Goal: Register for event/course

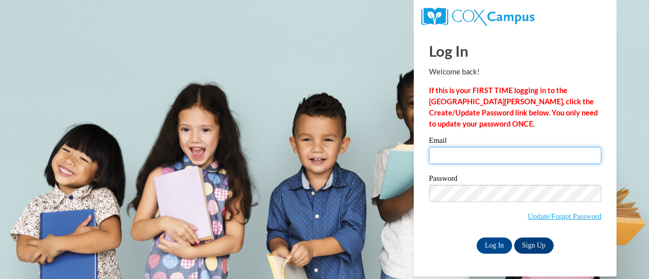
click at [470, 159] on input "Email" at bounding box center [515, 155] width 172 height 17
type input "[PERSON_NAME][EMAIL_ADDRESS][PERSON_NAME][DOMAIN_NAME]"
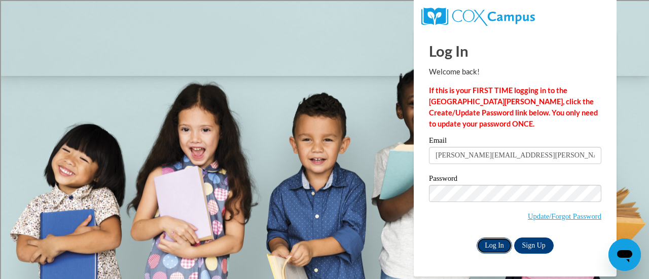
click at [492, 247] on input "Log In" at bounding box center [493, 246] width 35 height 16
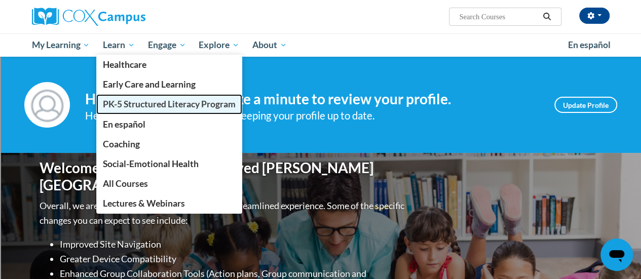
click at [135, 106] on span "PK-5 Structured Literacy Program" at bounding box center [169, 104] width 133 height 11
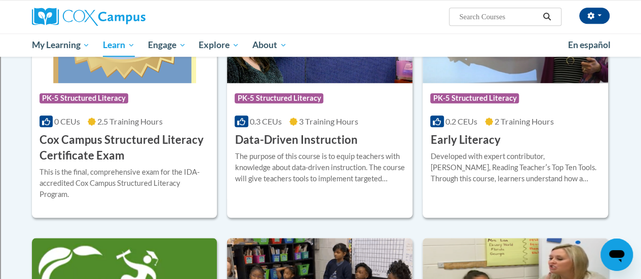
scroll to position [407, 0]
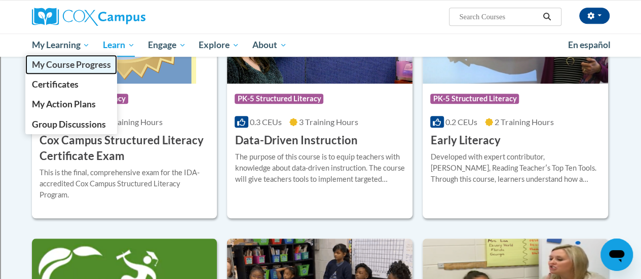
click at [62, 62] on span "My Course Progress" at bounding box center [70, 64] width 79 height 11
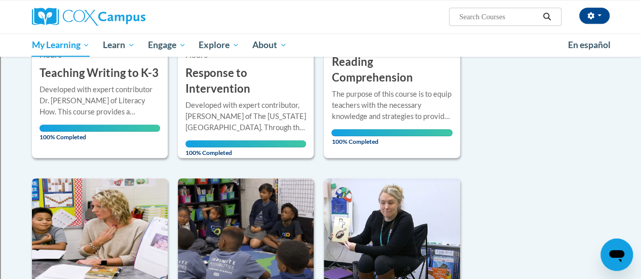
scroll to position [281, 0]
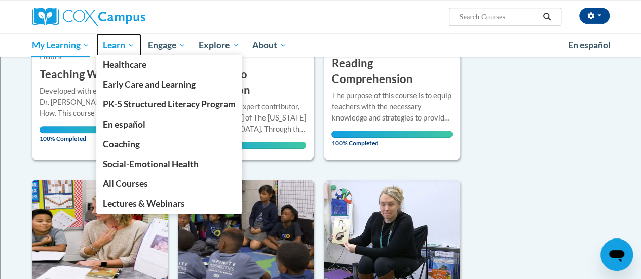
click at [130, 43] on span "Learn" at bounding box center [119, 45] width 32 height 12
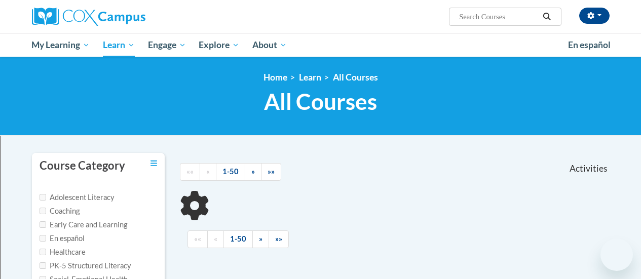
click at [0, 0] on span "PK-5 Structured Literacy Program" at bounding box center [0, 0] width 0 height 0
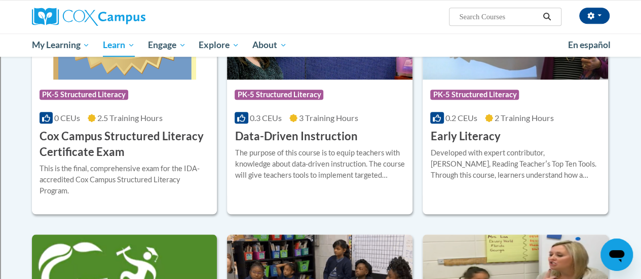
scroll to position [409, 0]
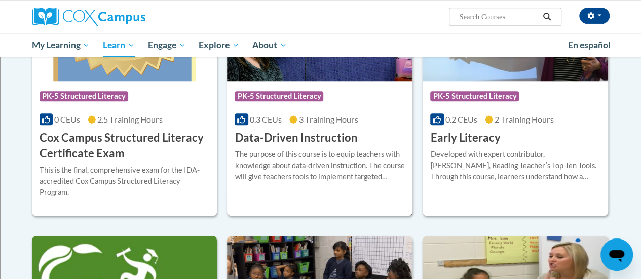
click at [307, 160] on div "The purpose of this course is to equip teachers with knowledge about data-drive…" at bounding box center [320, 165] width 170 height 33
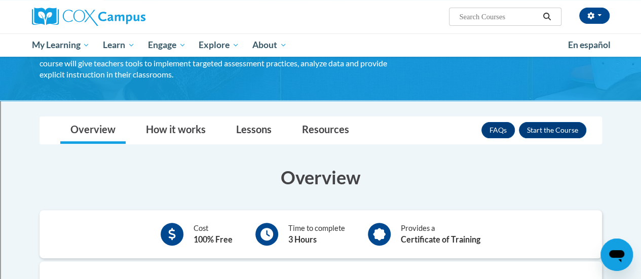
scroll to position [94, 0]
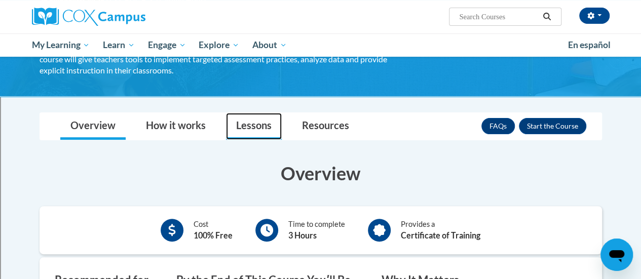
click at [255, 125] on link "Lessons" at bounding box center [254, 126] width 56 height 27
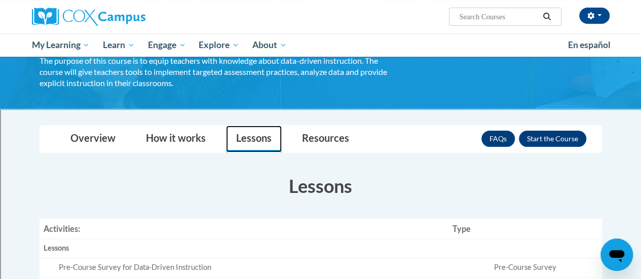
scroll to position [82, 0]
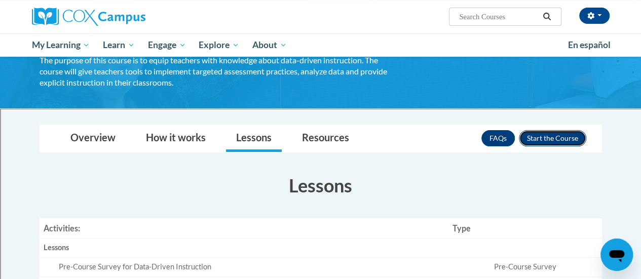
click at [557, 142] on button "Enroll" at bounding box center [552, 138] width 67 height 16
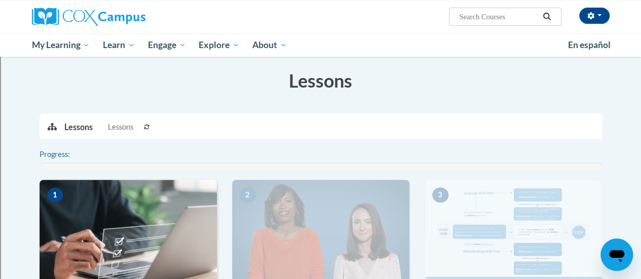
scroll to position [152, 0]
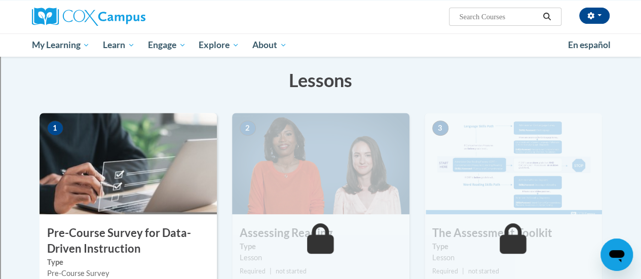
click at [123, 200] on img at bounding box center [128, 163] width 177 height 101
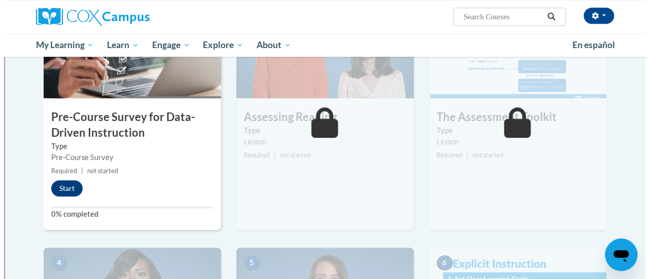
scroll to position [268, 0]
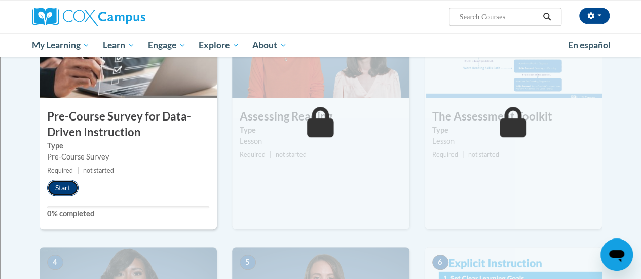
click at [66, 183] on button "Start" at bounding box center [62, 188] width 31 height 16
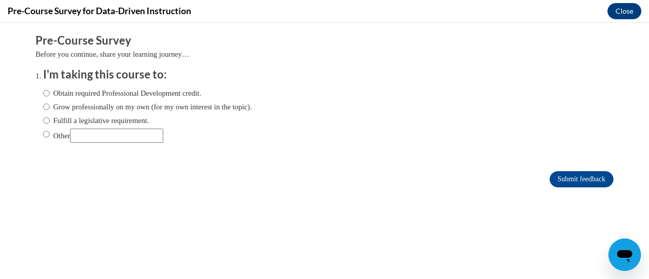
scroll to position [0, 0]
click at [43, 123] on label "Fulfill a legislative requirement." at bounding box center [96, 120] width 106 height 11
click at [43, 123] on input "Fulfill a legislative requirement." at bounding box center [46, 120] width 7 height 11
radio input "true"
click at [43, 109] on input "Grow professionally on my own (for my own interest in the topic)." at bounding box center [46, 106] width 7 height 11
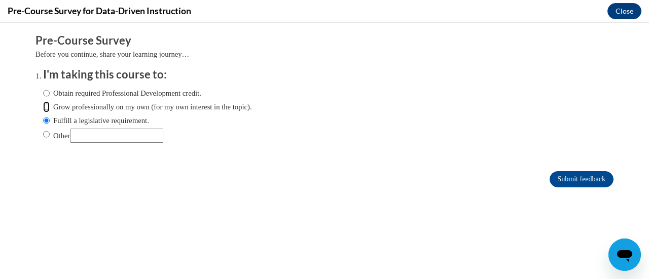
radio input "true"
click at [43, 133] on input "Other" at bounding box center [46, 134] width 7 height 11
radio input "true"
click at [43, 119] on input "Fulfill a legislative requirement." at bounding box center [46, 120] width 7 height 11
radio input "true"
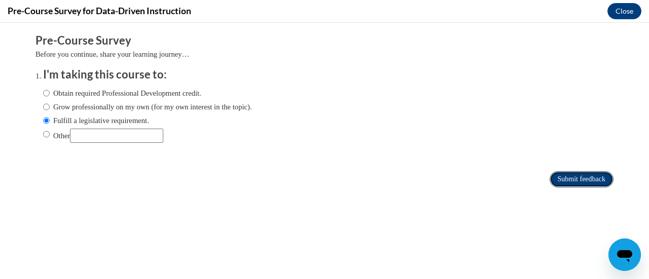
click at [573, 176] on input "Submit feedback" at bounding box center [581, 179] width 64 height 16
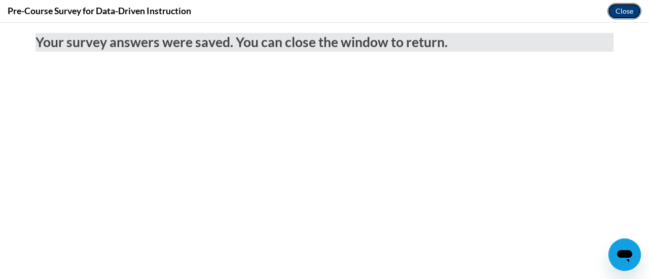
click at [614, 9] on button "Close" at bounding box center [624, 11] width 34 height 16
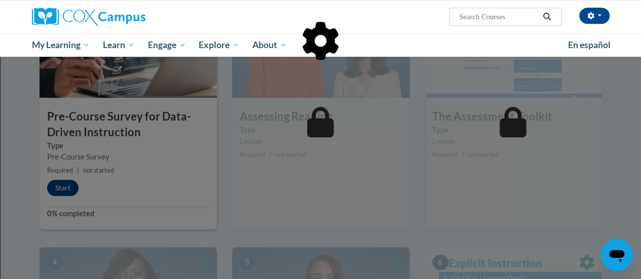
click at [65, 185] on div at bounding box center [321, 92] width 563 height 193
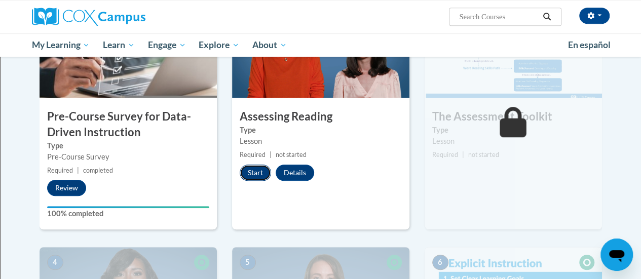
click at [253, 172] on button "Start" at bounding box center [255, 173] width 31 height 16
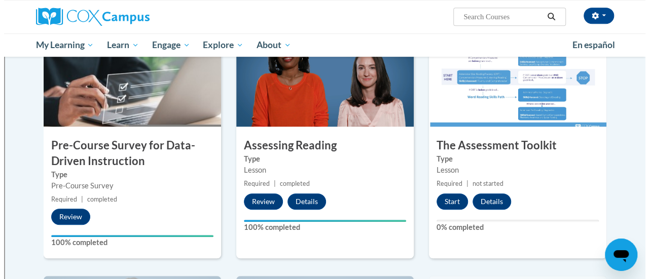
scroll to position [235, 0]
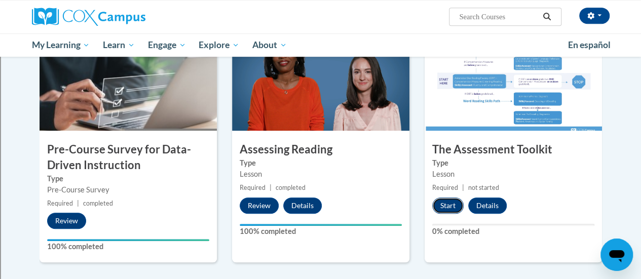
click at [452, 205] on button "Start" at bounding box center [447, 206] width 31 height 16
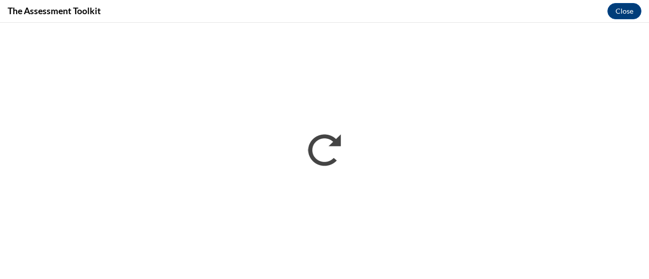
scroll to position [0, 0]
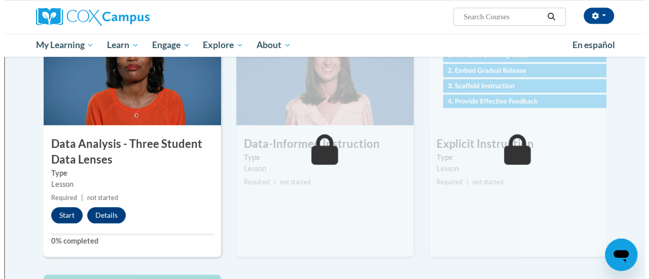
scroll to position [493, 0]
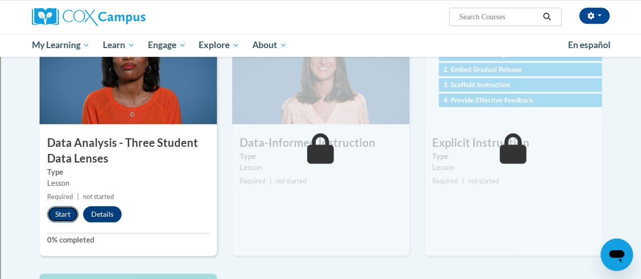
click at [63, 218] on button "Start" at bounding box center [62, 214] width 31 height 16
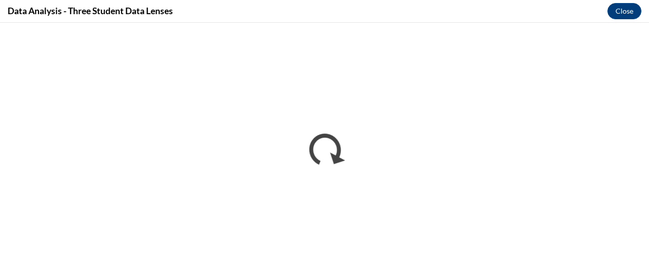
scroll to position [0, 0]
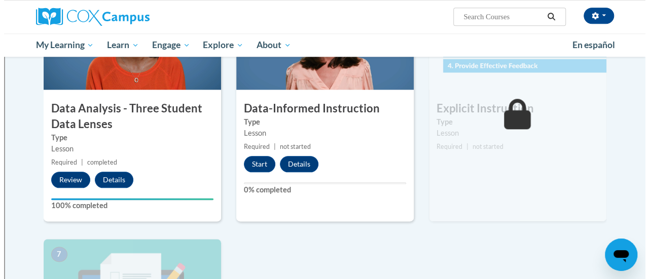
scroll to position [529, 0]
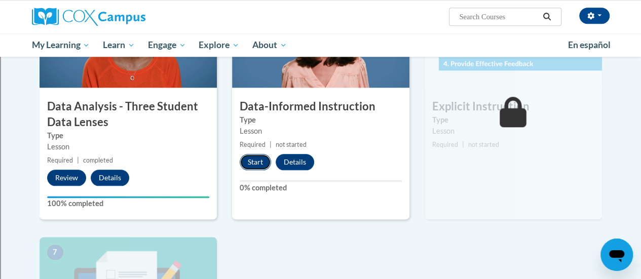
click at [258, 169] on button "Start" at bounding box center [255, 162] width 31 height 16
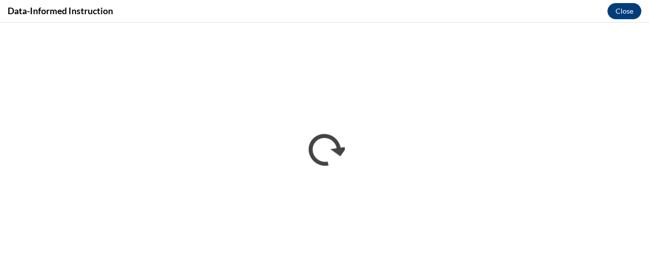
scroll to position [0, 0]
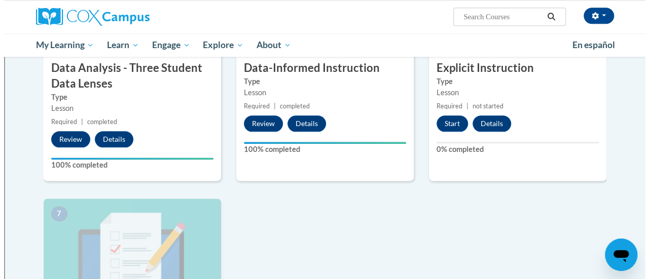
scroll to position [569, 0]
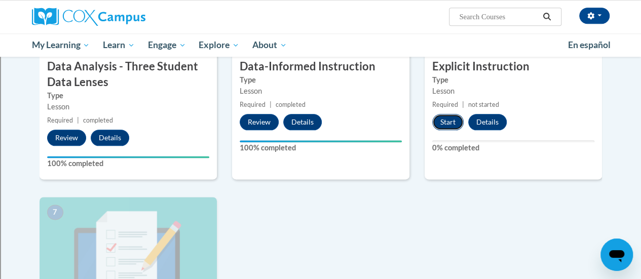
click at [446, 120] on button "Start" at bounding box center [447, 122] width 31 height 16
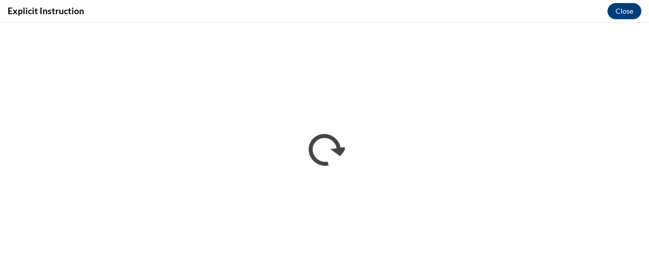
scroll to position [0, 0]
